Goal: Task Accomplishment & Management: Manage account settings

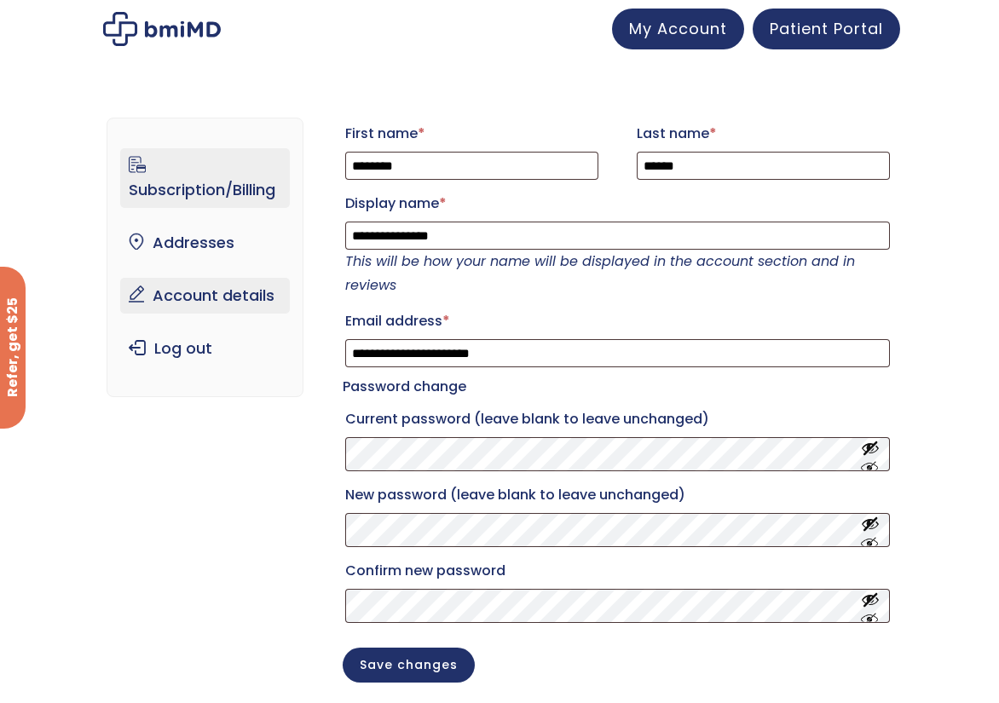
click at [199, 190] on link "Subscription/Billing" at bounding box center [204, 178] width 169 height 60
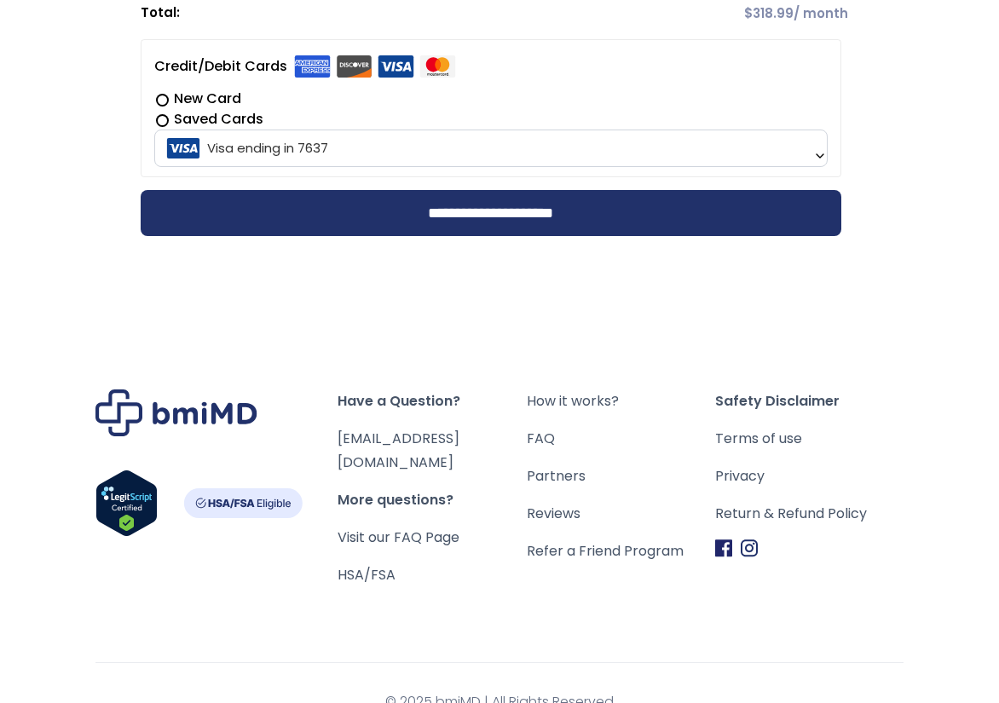
scroll to position [567, 0]
